Goal: Task Accomplishment & Management: Use online tool/utility

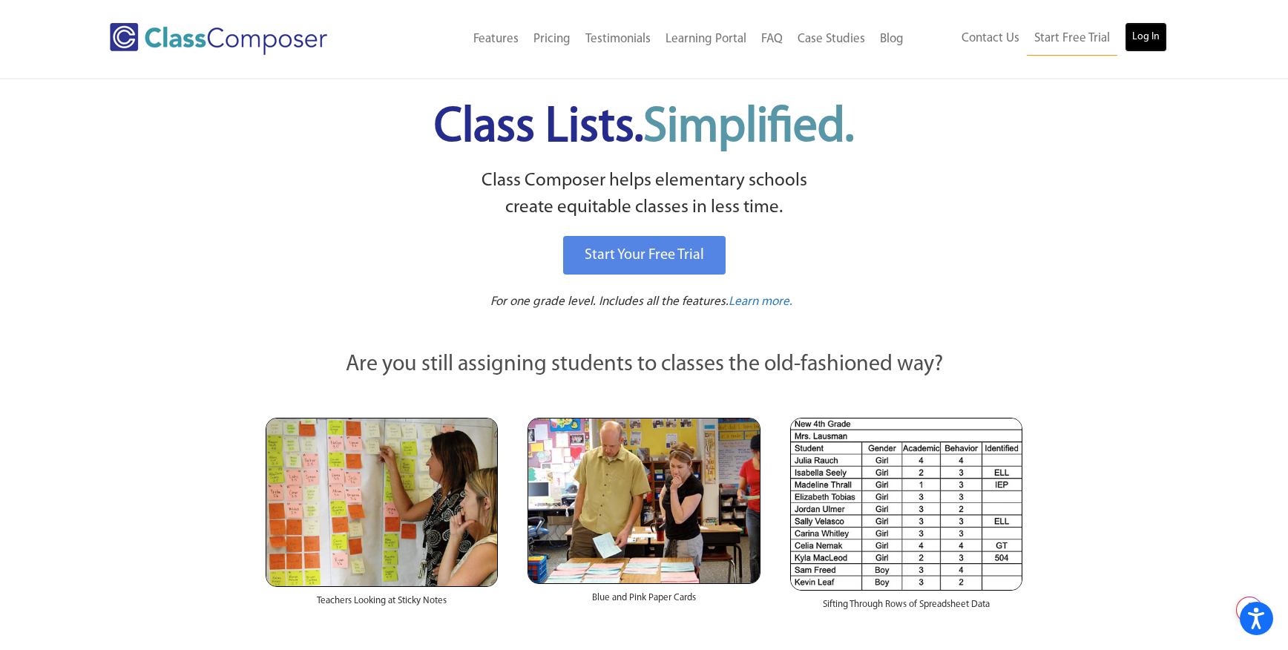
click at [1157, 35] on link "Log In" at bounding box center [1146, 37] width 42 height 30
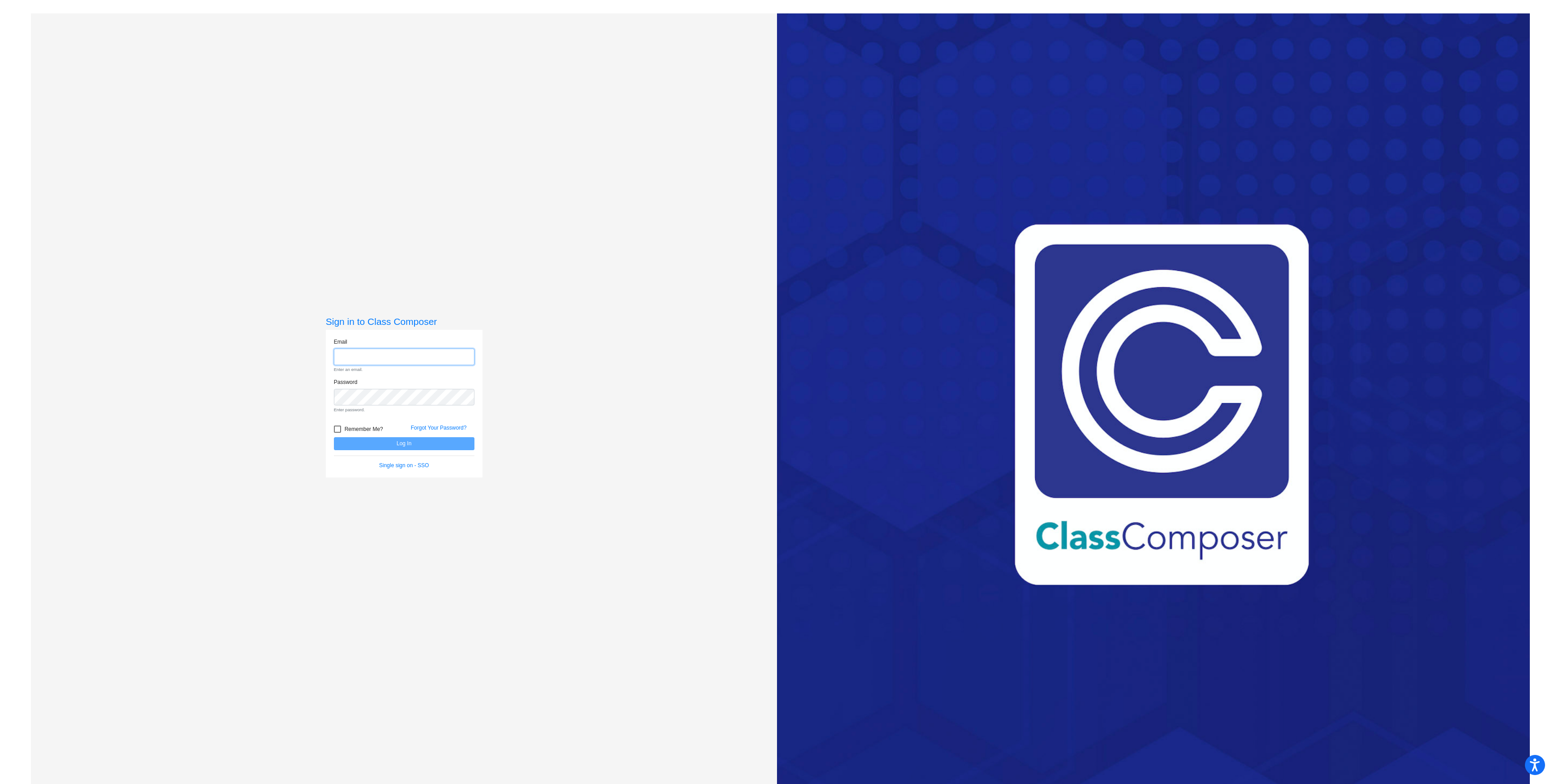
type input "[EMAIL_ADDRESS][DOMAIN_NAME]"
click at [415, 426] on button "Log In" at bounding box center [404, 428] width 141 height 13
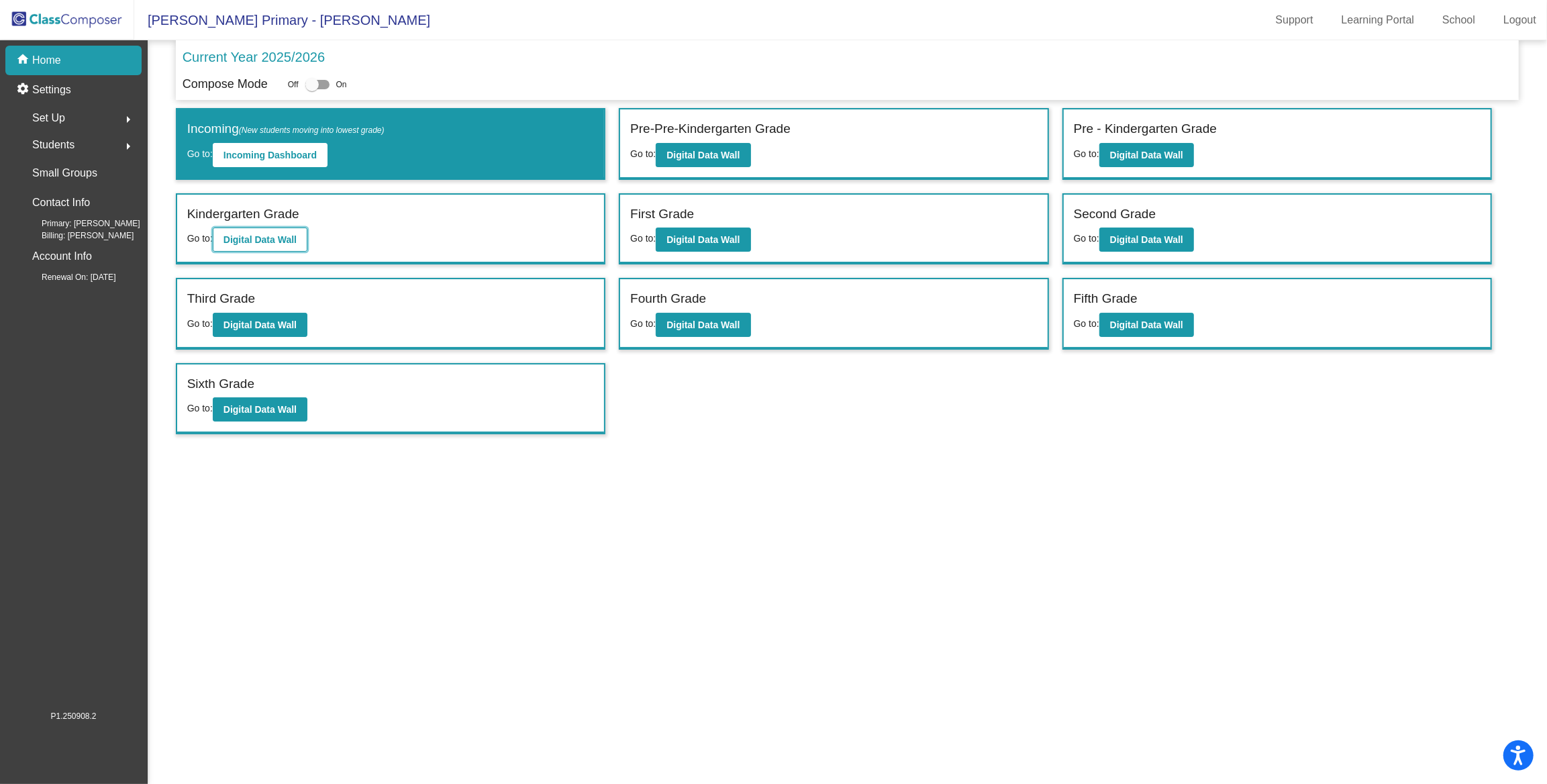
click at [268, 238] on b "Digital Data Wall" at bounding box center [260, 240] width 73 height 11
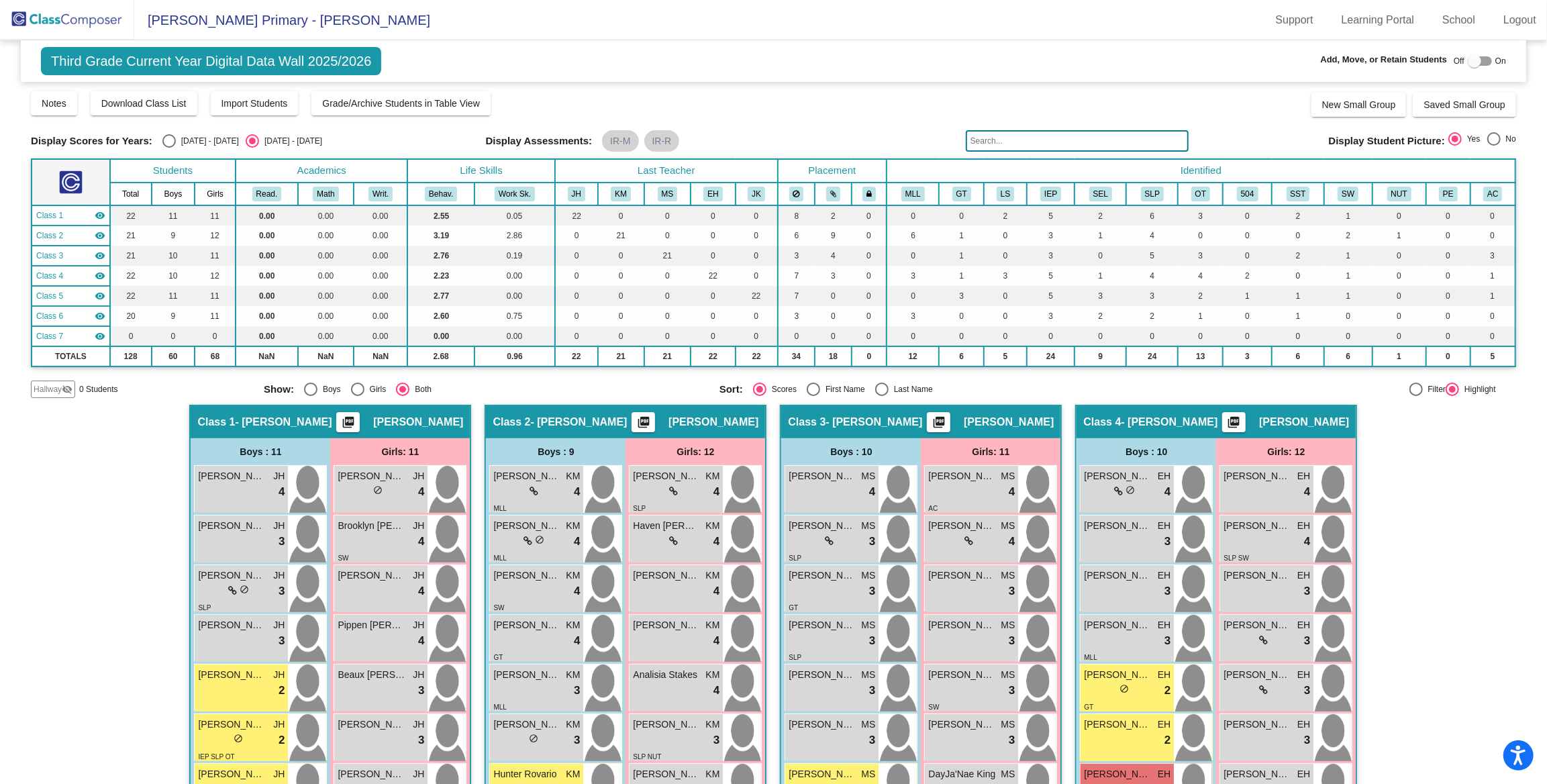
click at [74, 27] on img at bounding box center [67, 20] width 134 height 40
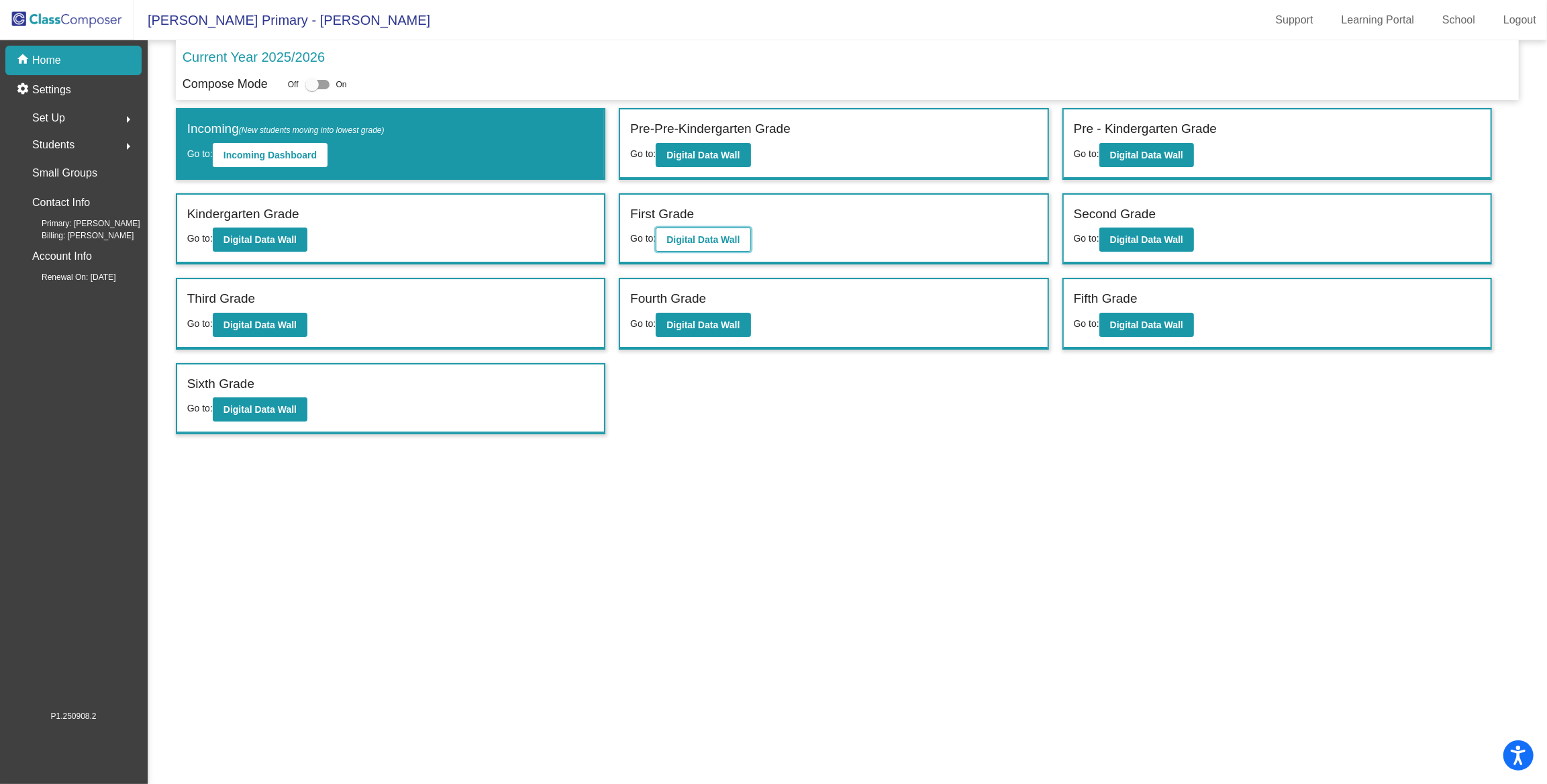
click at [708, 234] on b "Digital Data Wall" at bounding box center [703, 240] width 73 height 11
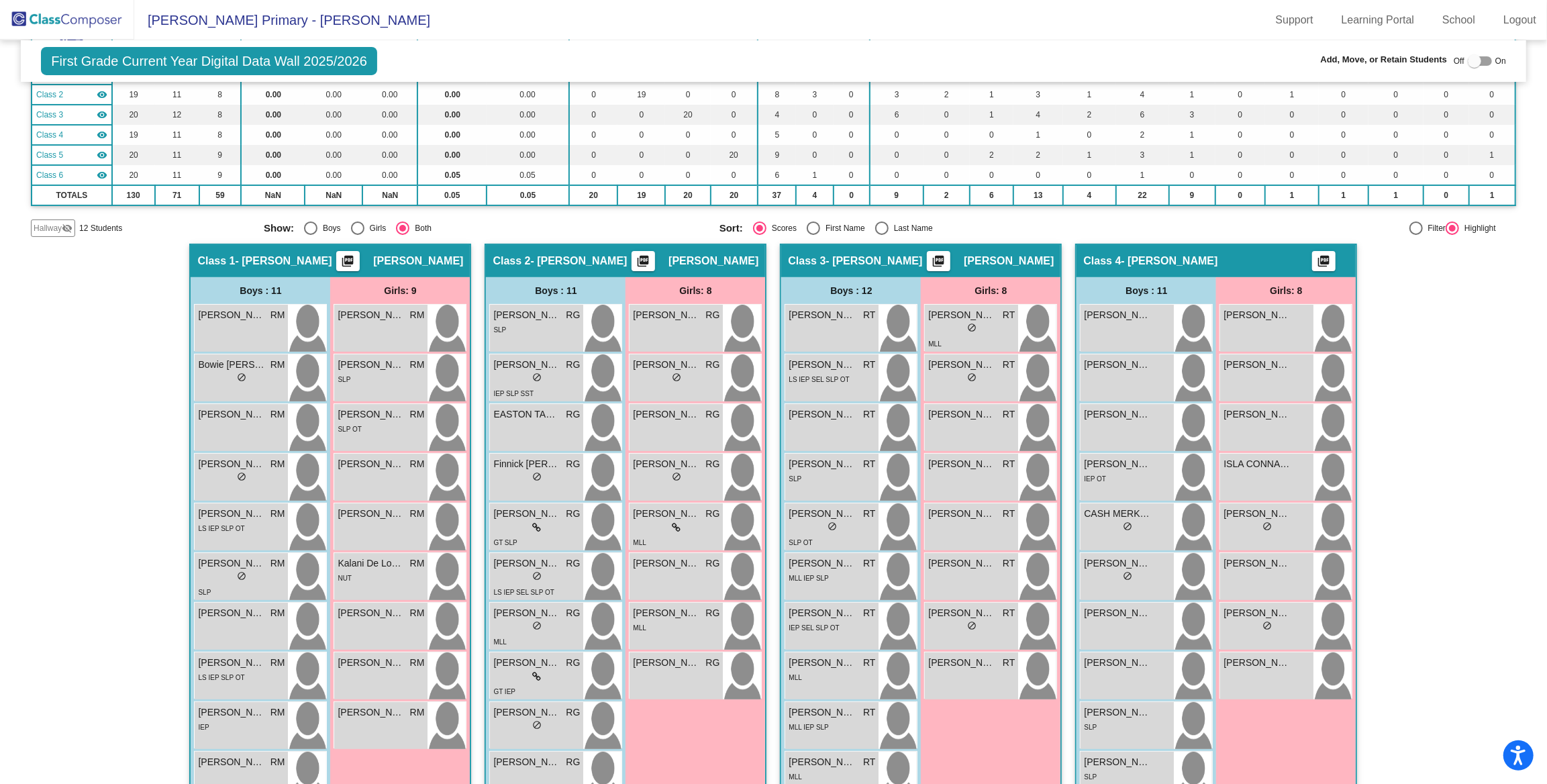
scroll to position [135, 0]
